Goal: Task Accomplishment & Management: Use online tool/utility

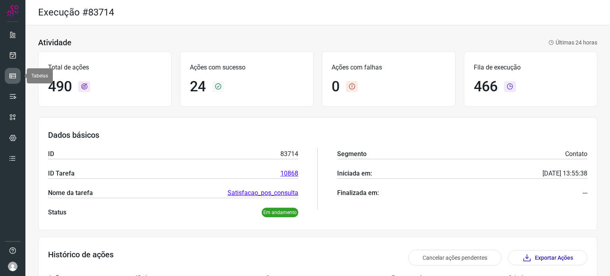
click at [10, 75] on icon at bounding box center [13, 76] width 8 height 8
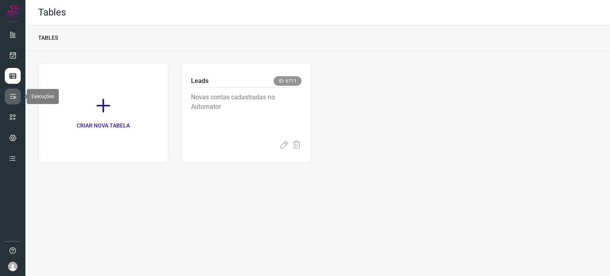
click at [11, 94] on icon at bounding box center [13, 96] width 8 height 8
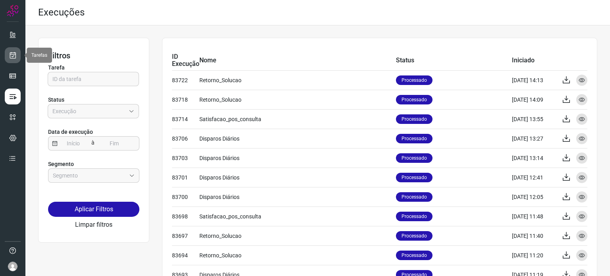
click at [14, 56] on icon at bounding box center [13, 55] width 8 height 8
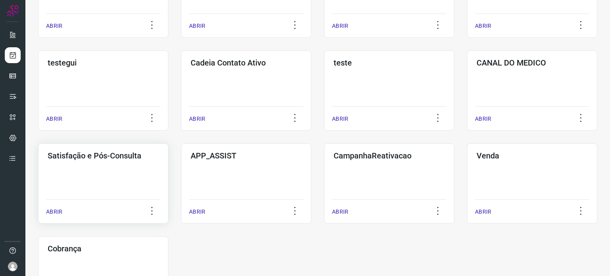
click at [105, 185] on div "Satisfação e Pós-Consulta ABRIR" at bounding box center [103, 183] width 130 height 80
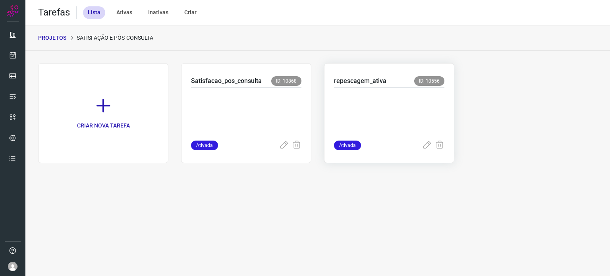
click at [359, 109] on p at bounding box center [389, 112] width 110 height 40
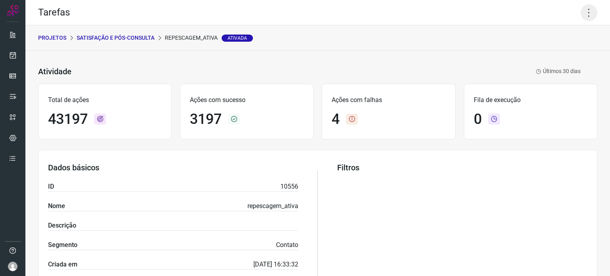
click at [581, 13] on icon at bounding box center [588, 12] width 17 height 17
click at [555, 56] on li "Executar" at bounding box center [554, 52] width 72 height 13
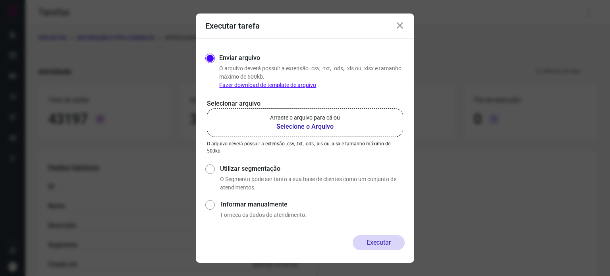
click at [302, 113] on label "Arraste o arquivo para cá ou Selecione o Arquivo" at bounding box center [305, 122] width 196 height 29
click at [0, 0] on input "Arraste o arquivo para cá ou Selecione o Arquivo" at bounding box center [0, 0] width 0 height 0
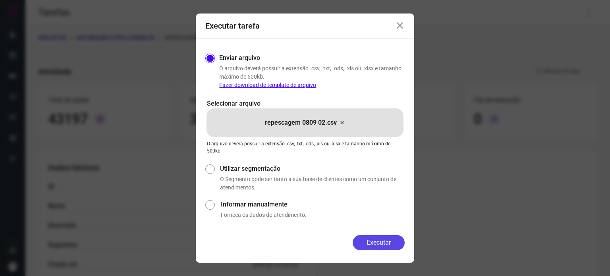
click at [375, 243] on button "Executar" at bounding box center [378, 242] width 52 height 15
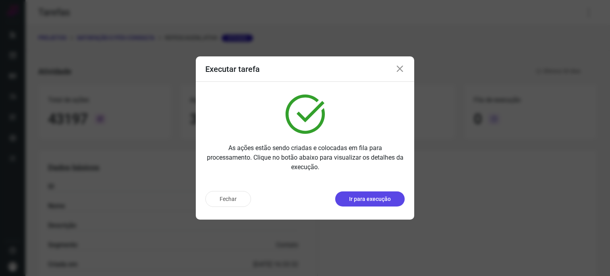
click at [368, 196] on p "Ir para execução" at bounding box center [370, 199] width 42 height 8
